Goal: Information Seeking & Learning: Learn about a topic

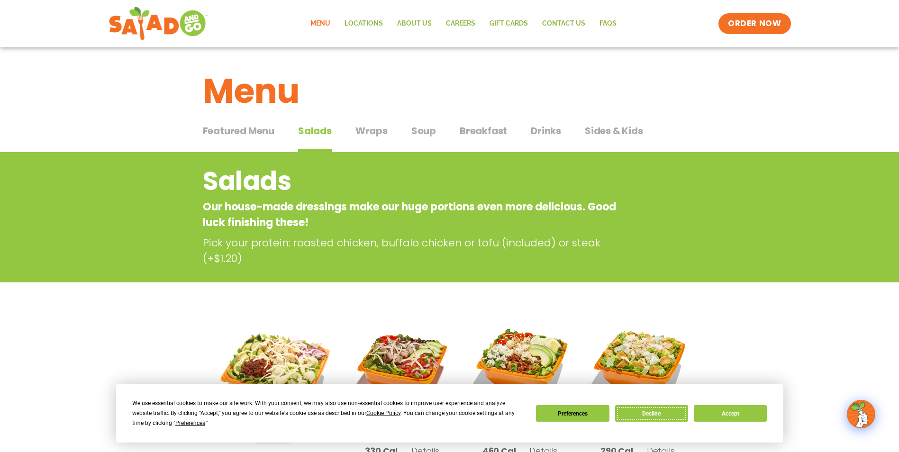
click at [663, 414] on button "Decline" at bounding box center [651, 413] width 73 height 17
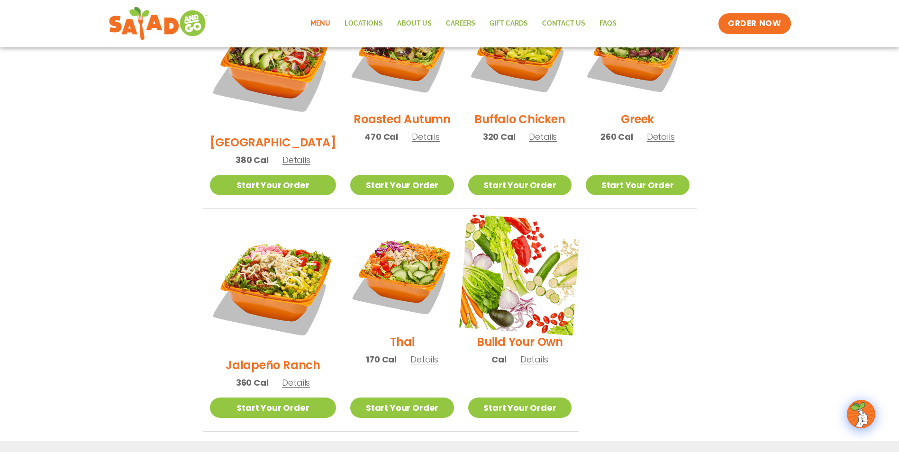
scroll to position [427, 0]
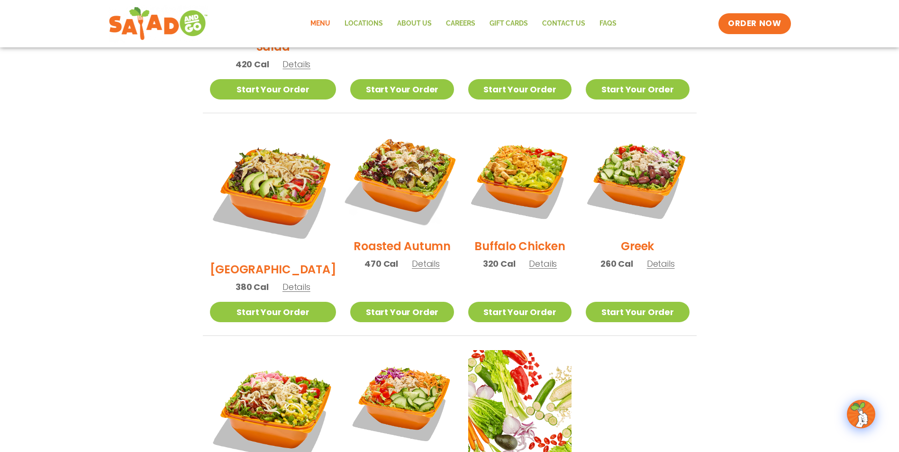
click at [380, 153] on img at bounding box center [401, 179] width 121 height 121
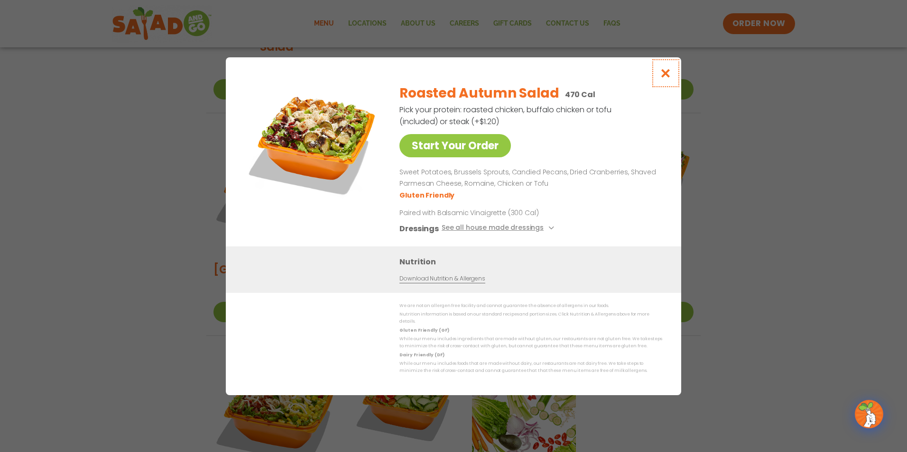
click at [665, 78] on icon "Close modal" at bounding box center [665, 73] width 12 height 10
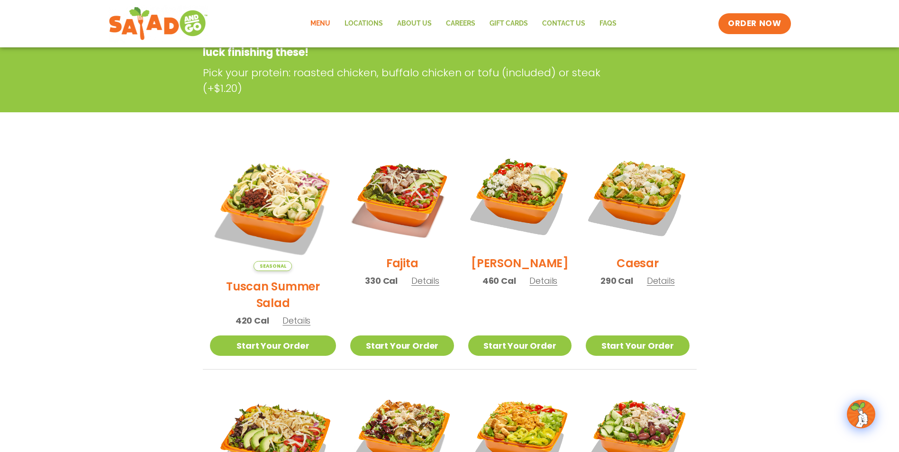
scroll to position [47, 0]
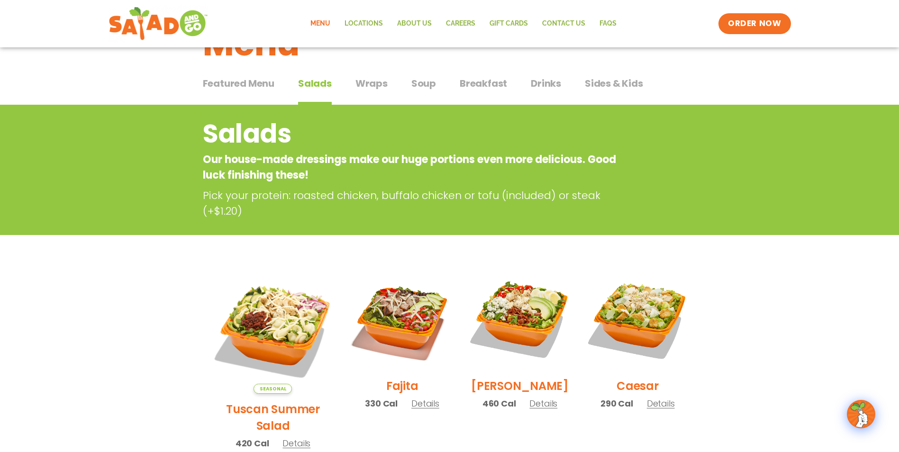
click at [375, 82] on span "Wraps" at bounding box center [372, 83] width 32 height 14
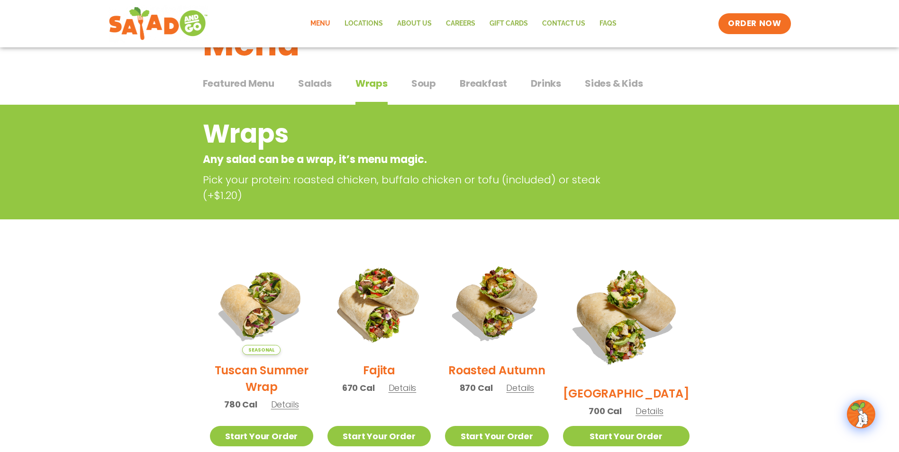
click at [424, 88] on span "Soup" at bounding box center [424, 83] width 25 height 14
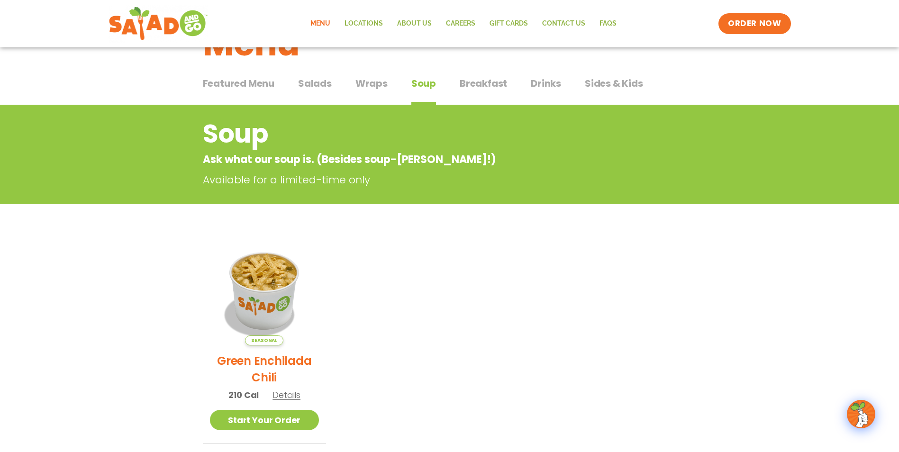
click at [377, 82] on span "Wraps" at bounding box center [372, 83] width 32 height 14
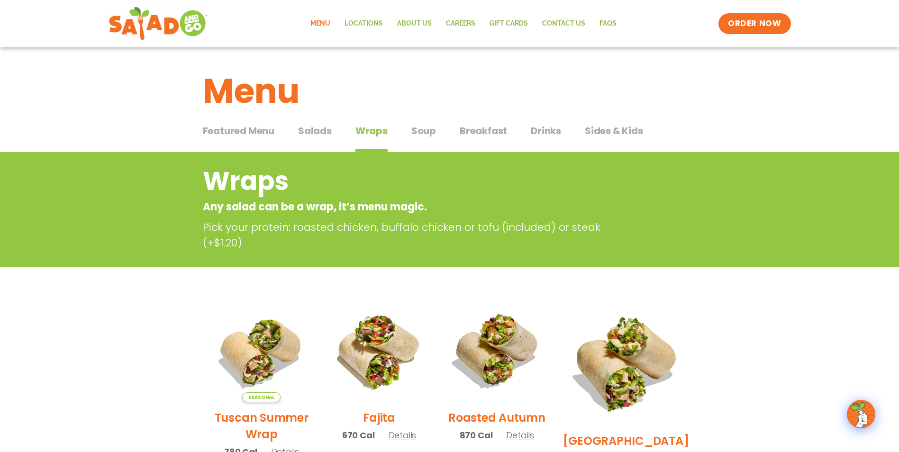
click at [315, 132] on span "Salads" at bounding box center [315, 131] width 34 height 14
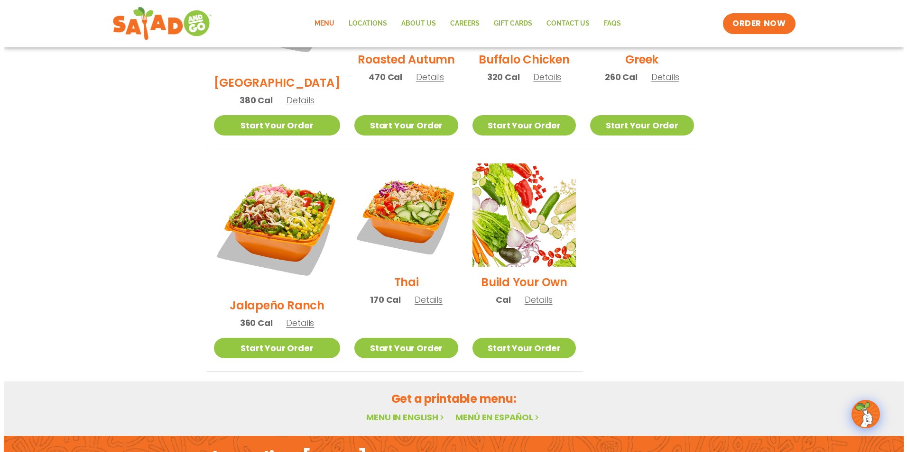
scroll to position [616, 0]
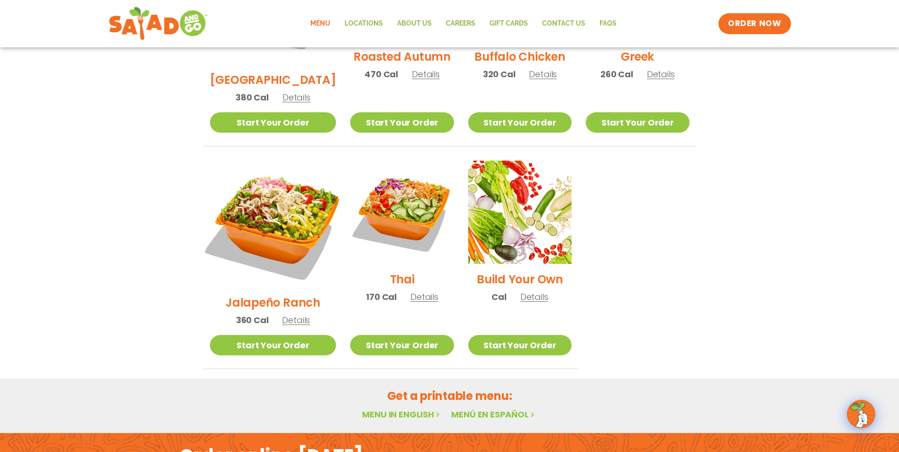
click at [268, 171] on img at bounding box center [273, 224] width 148 height 148
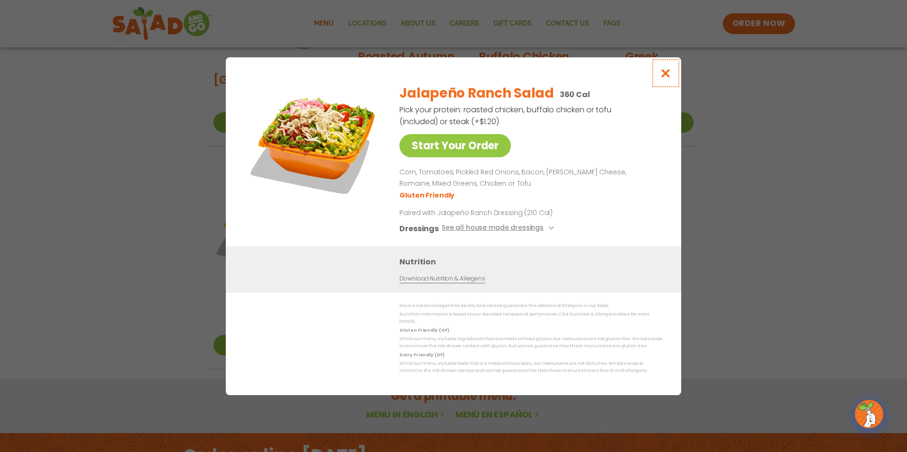
click at [665, 73] on icon "Close modal" at bounding box center [665, 73] width 12 height 10
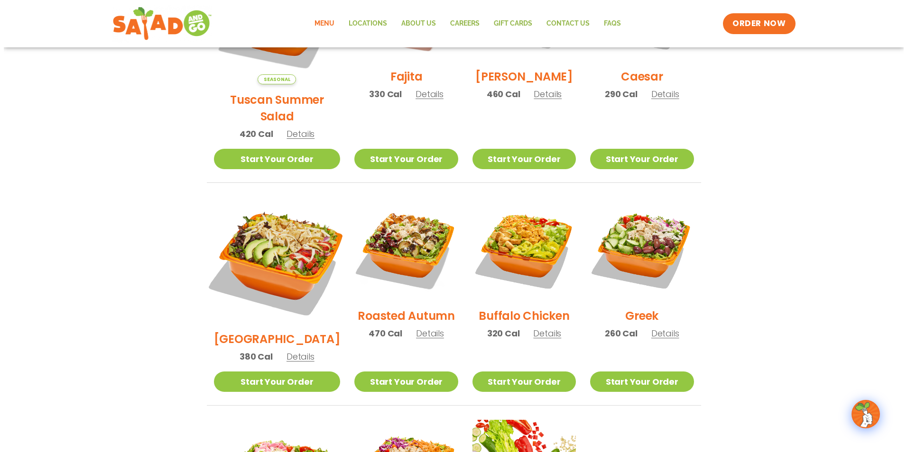
scroll to position [150, 0]
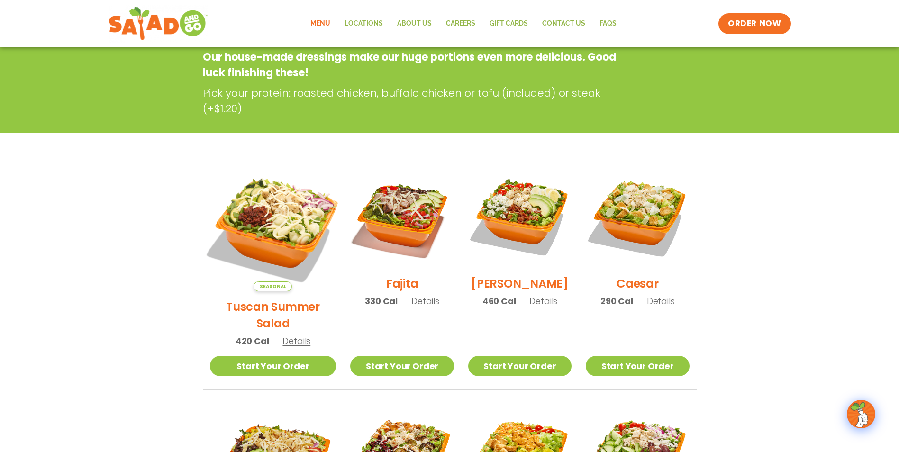
click at [301, 205] on img at bounding box center [273, 228] width 148 height 148
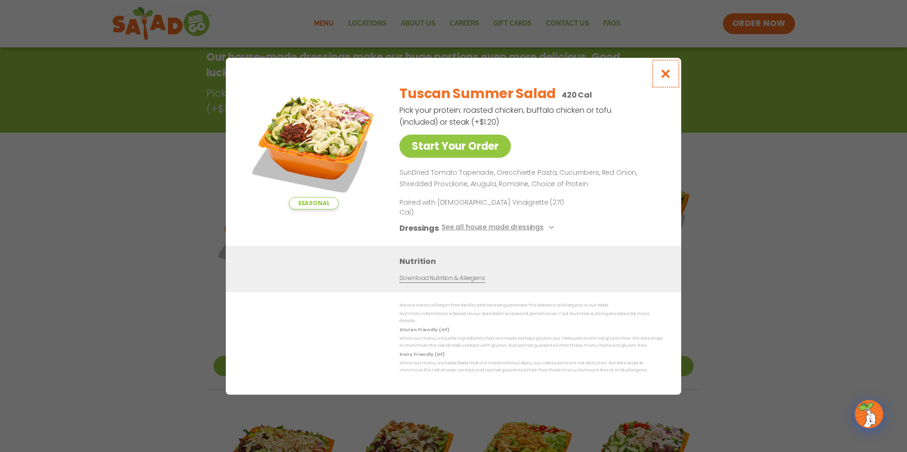
click at [662, 79] on icon "Close modal" at bounding box center [665, 74] width 12 height 10
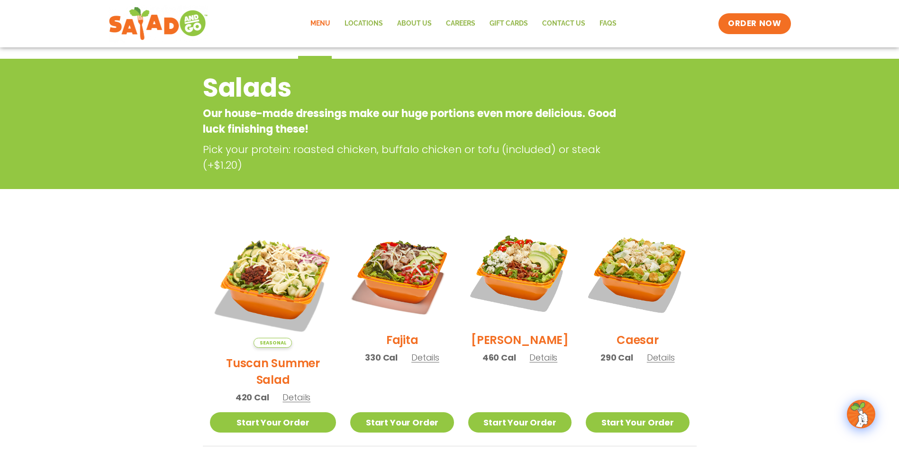
scroll to position [0, 0]
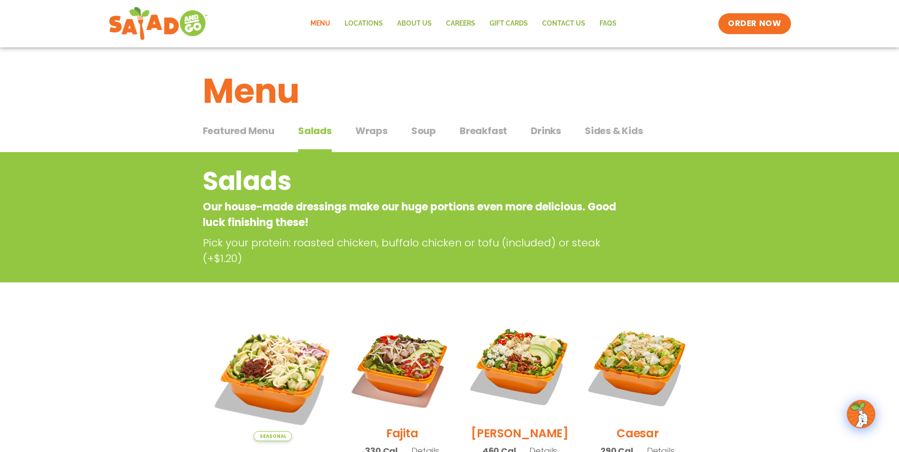
click at [370, 131] on span "Wraps" at bounding box center [372, 131] width 32 height 14
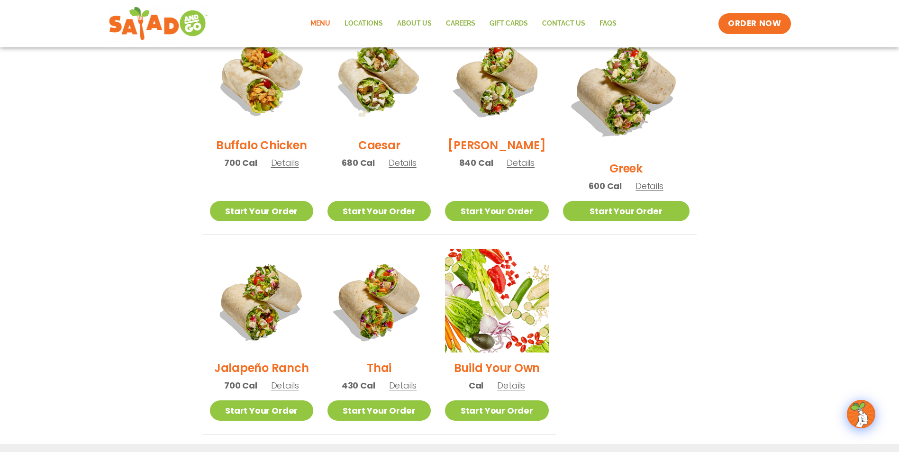
scroll to position [522, 0]
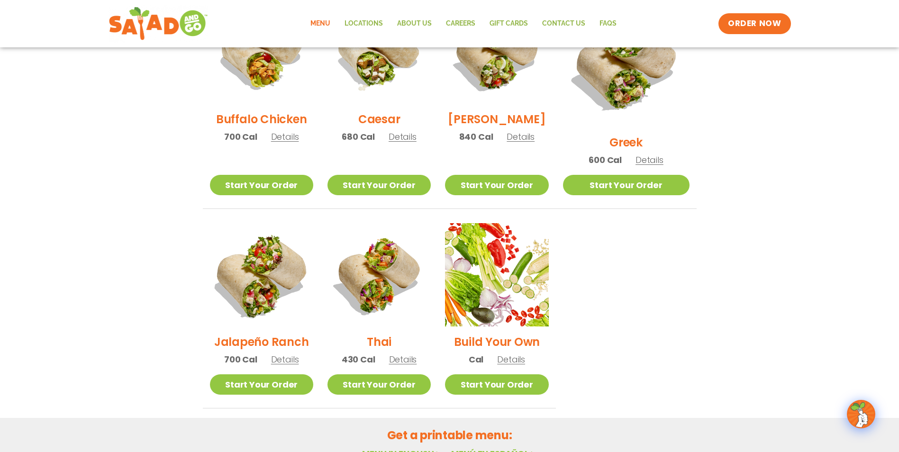
click at [248, 258] on img at bounding box center [261, 274] width 121 height 121
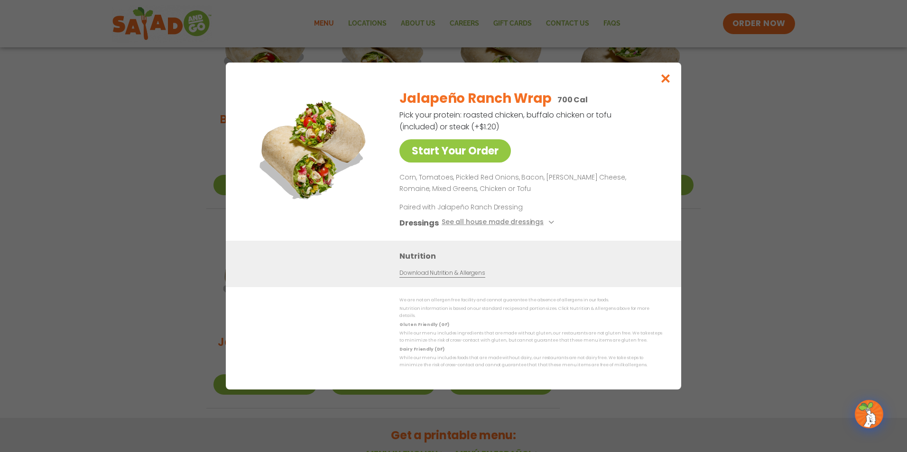
click at [319, 173] on img at bounding box center [313, 148] width 133 height 133
click at [666, 90] on button "Close modal" at bounding box center [665, 79] width 31 height 32
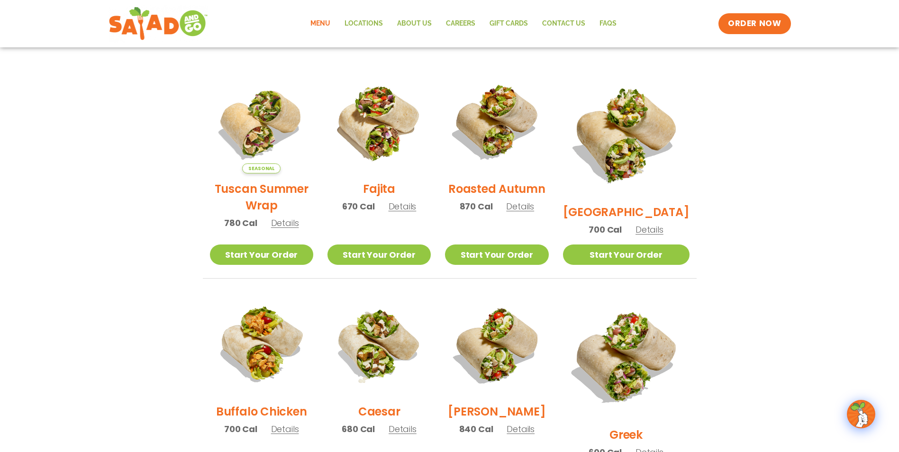
scroll to position [39, 0]
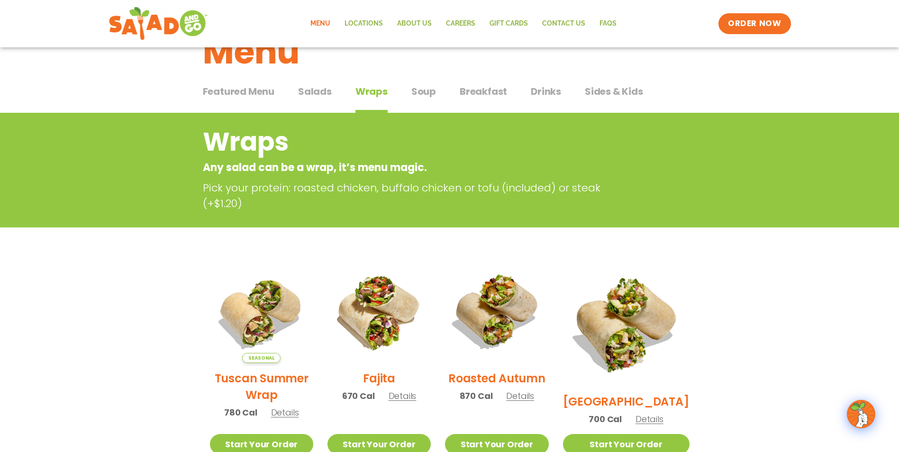
click at [315, 14] on link "Menu" at bounding box center [320, 24] width 34 height 22
